Goal: Find specific page/section: Find specific page/section

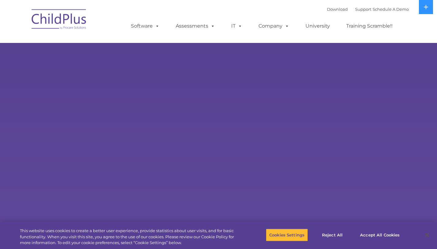
select select "MEDIUM"
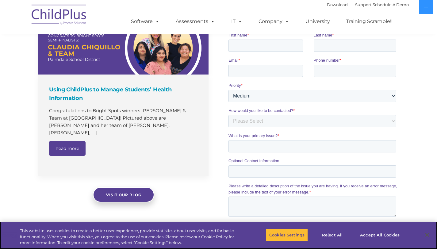
scroll to position [430, 0]
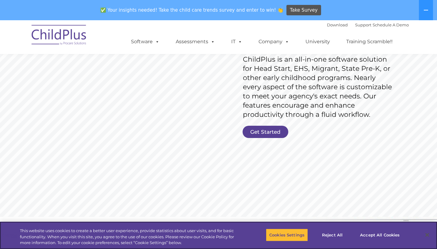
scroll to position [100, 0]
click at [270, 128] on link "Get Started" at bounding box center [266, 132] width 46 height 12
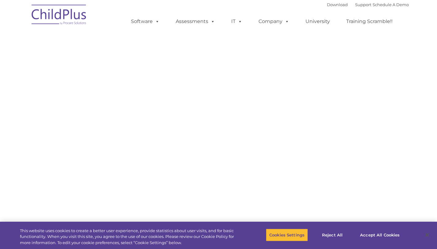
select select "MEDIUM"
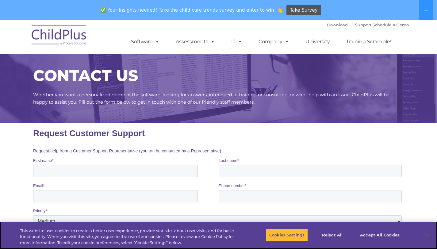
scroll to position [8, 0]
